Goal: Navigation & Orientation: Find specific page/section

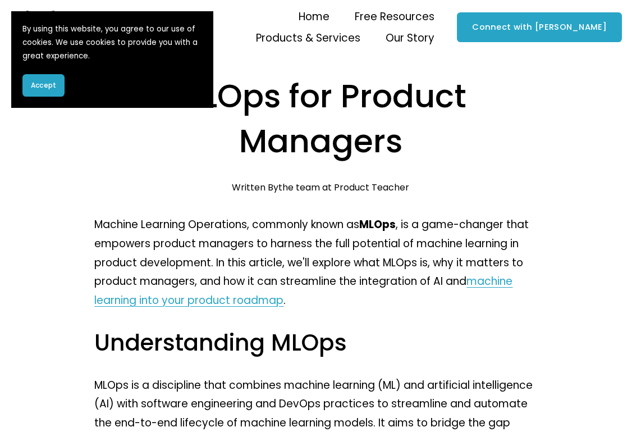
drag, startPoint x: 52, startPoint y: 82, endPoint x: 363, endPoint y: 57, distance: 312.6
click at [52, 82] on span "Accept" at bounding box center [43, 85] width 25 height 10
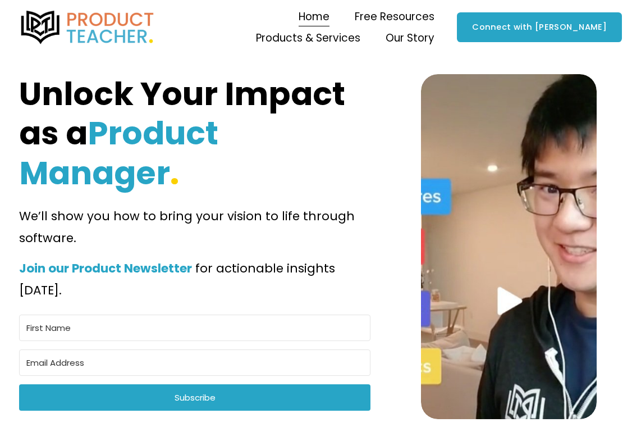
click at [0, 0] on span "Newsletter" at bounding box center [0, 0] width 0 height 0
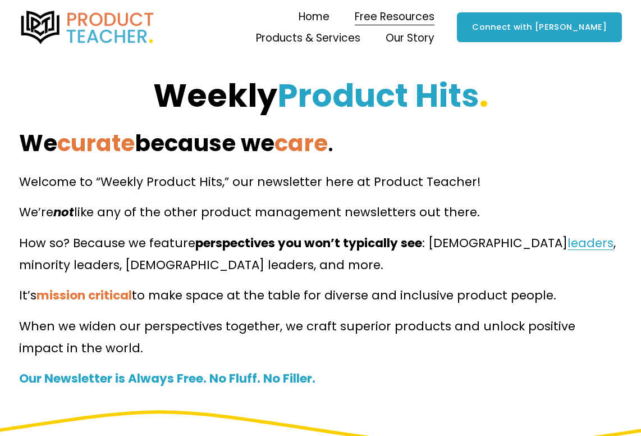
click at [0, 0] on span "Blog" at bounding box center [0, 0] width 0 height 0
